Goal: Find specific page/section: Find specific page/section

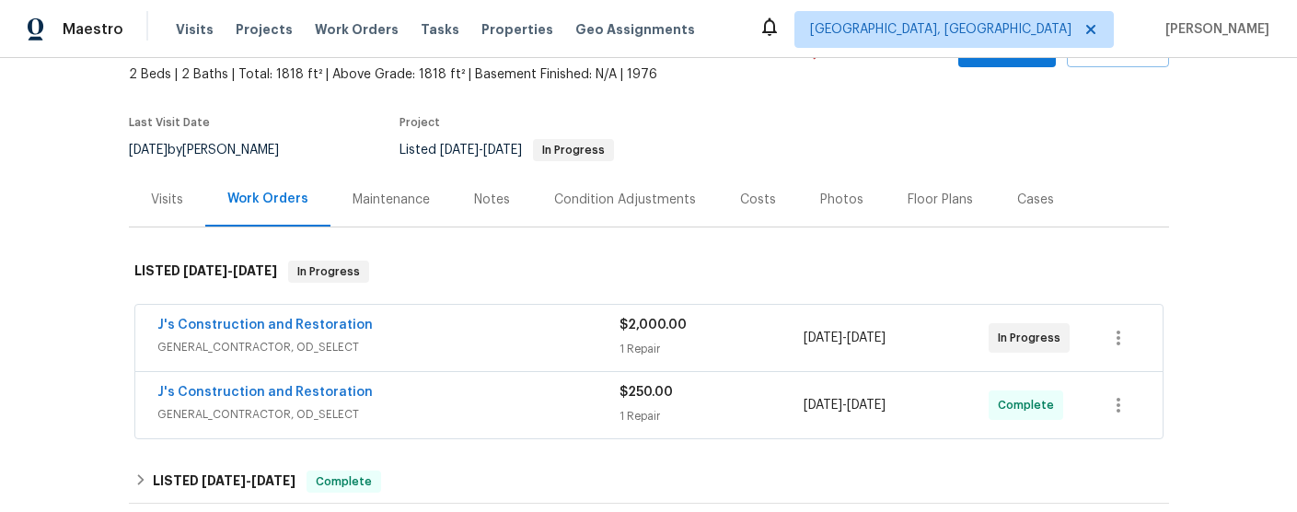
scroll to position [124, 0]
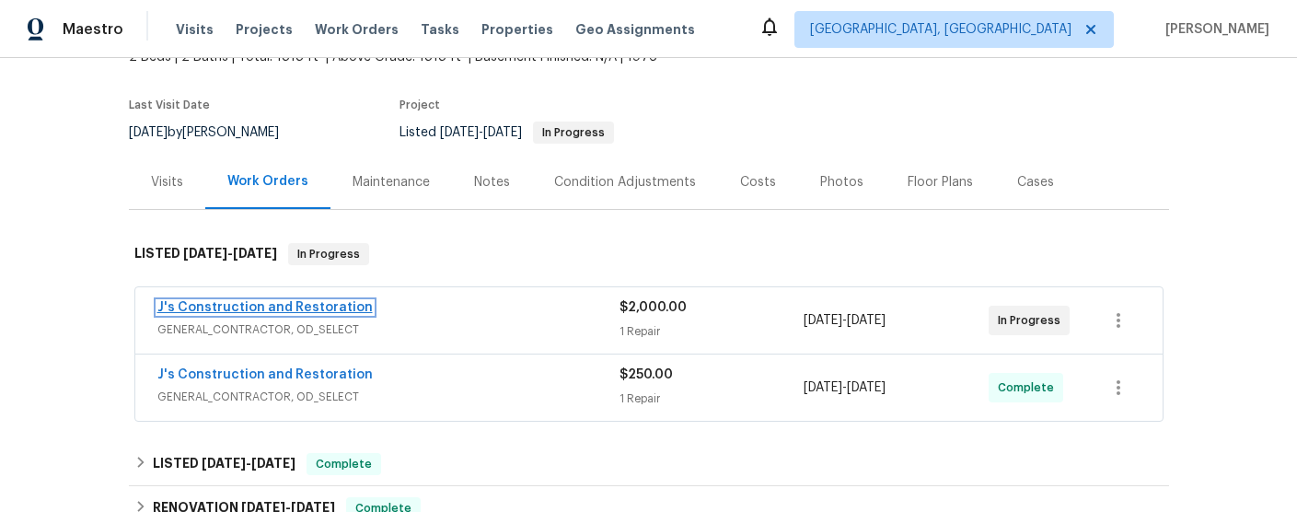
click at [346, 308] on link "J's Construction and Restoration" at bounding box center [264, 307] width 215 height 13
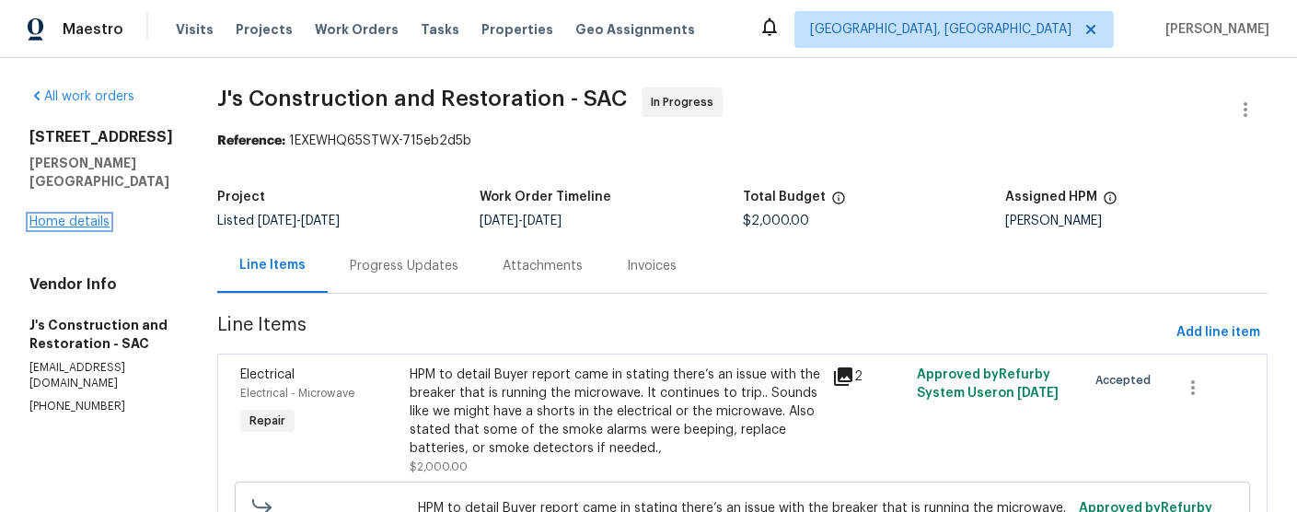
click at [81, 215] on link "Home details" at bounding box center [69, 221] width 80 height 13
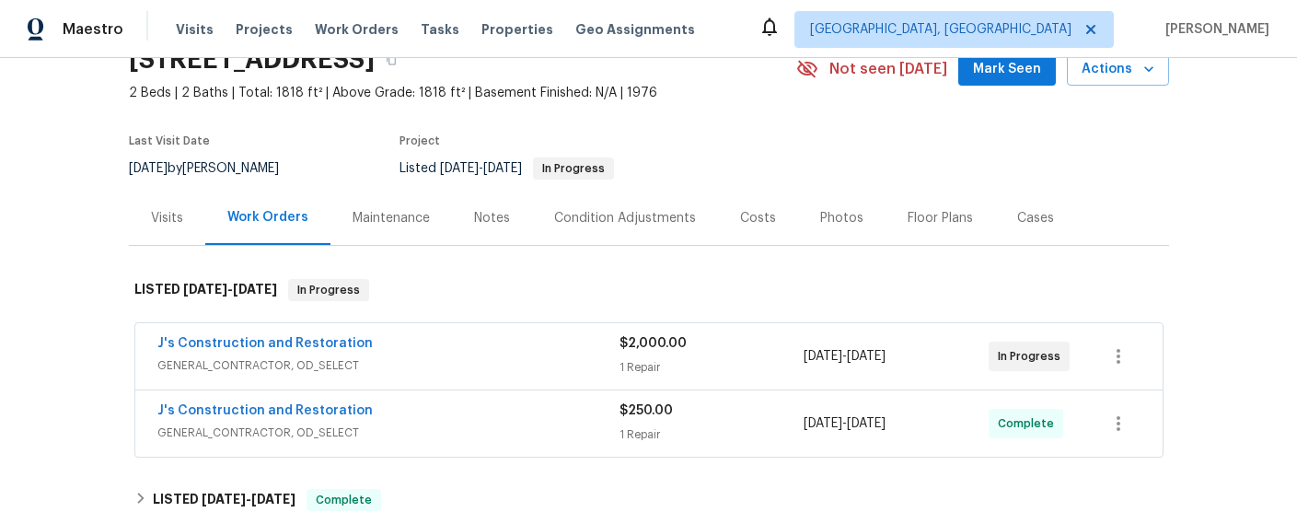
scroll to position [124, 0]
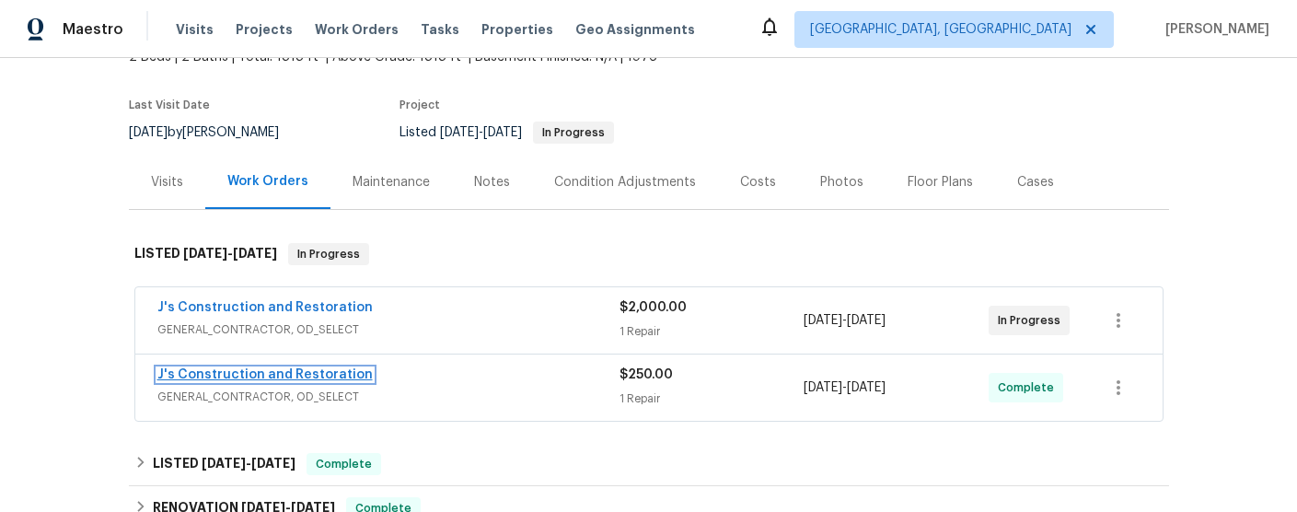
click at [296, 377] on link "J's Construction and Restoration" at bounding box center [264, 374] width 215 height 13
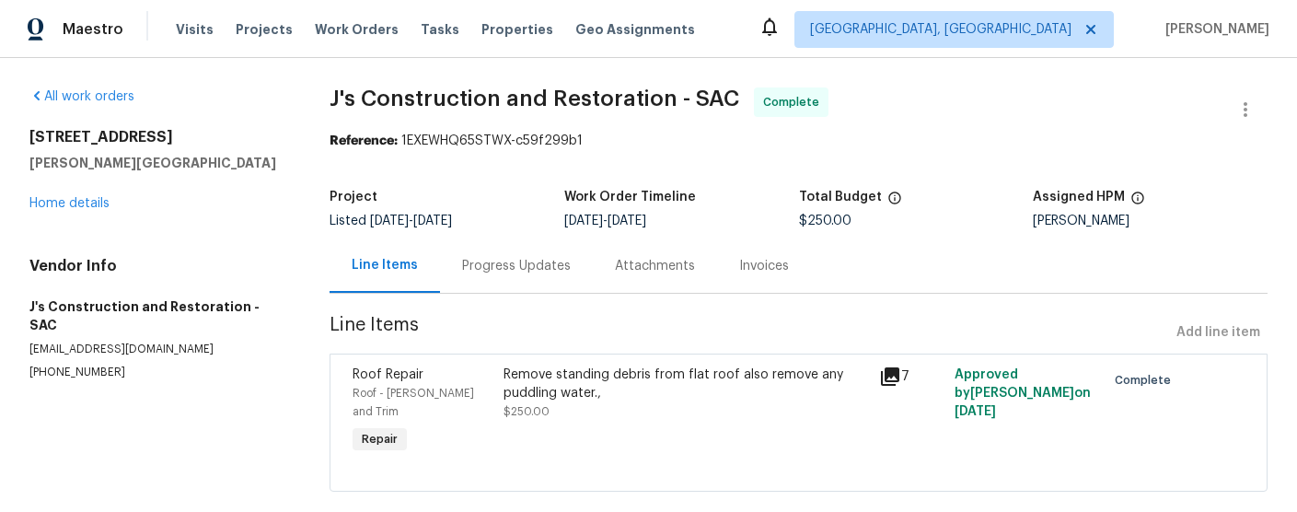
scroll to position [13, 0]
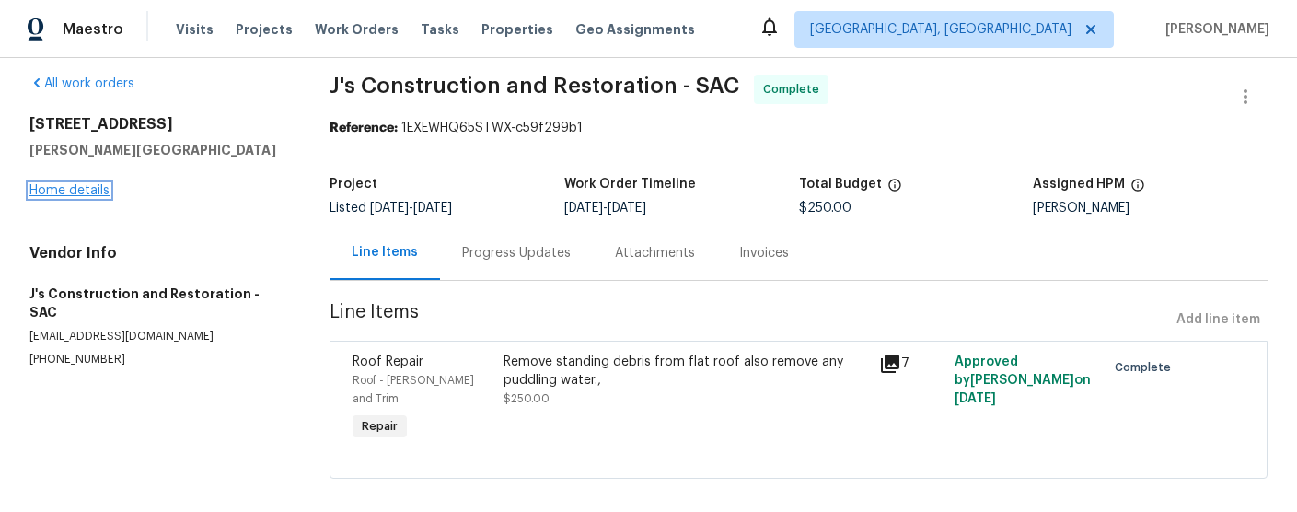
click at [87, 191] on link "Home details" at bounding box center [69, 190] width 80 height 13
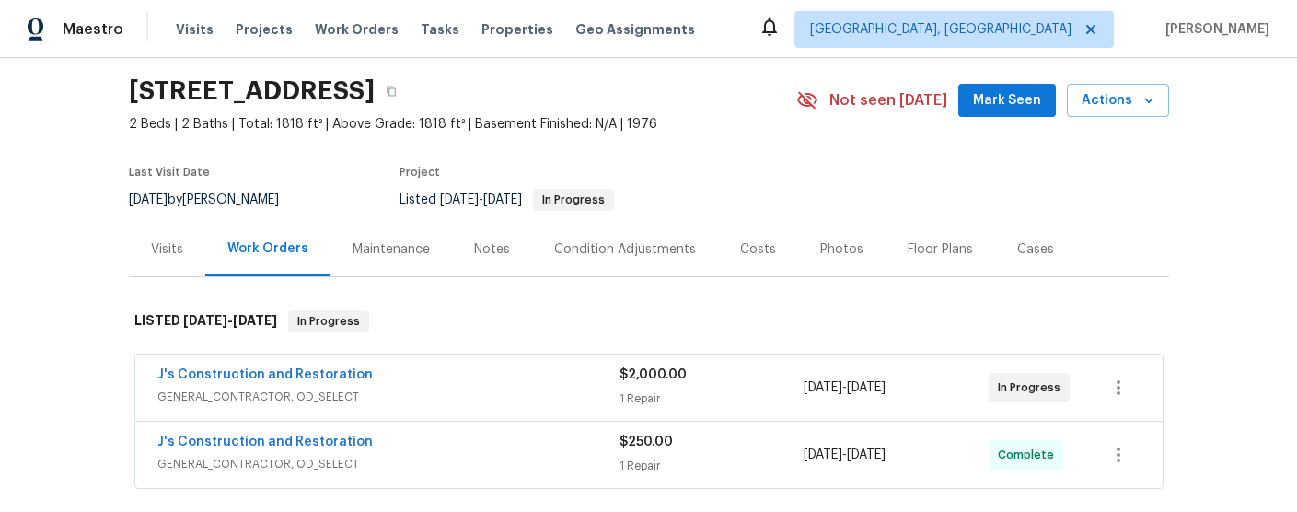
scroll to position [109, 0]
